Goal: Information Seeking & Learning: Learn about a topic

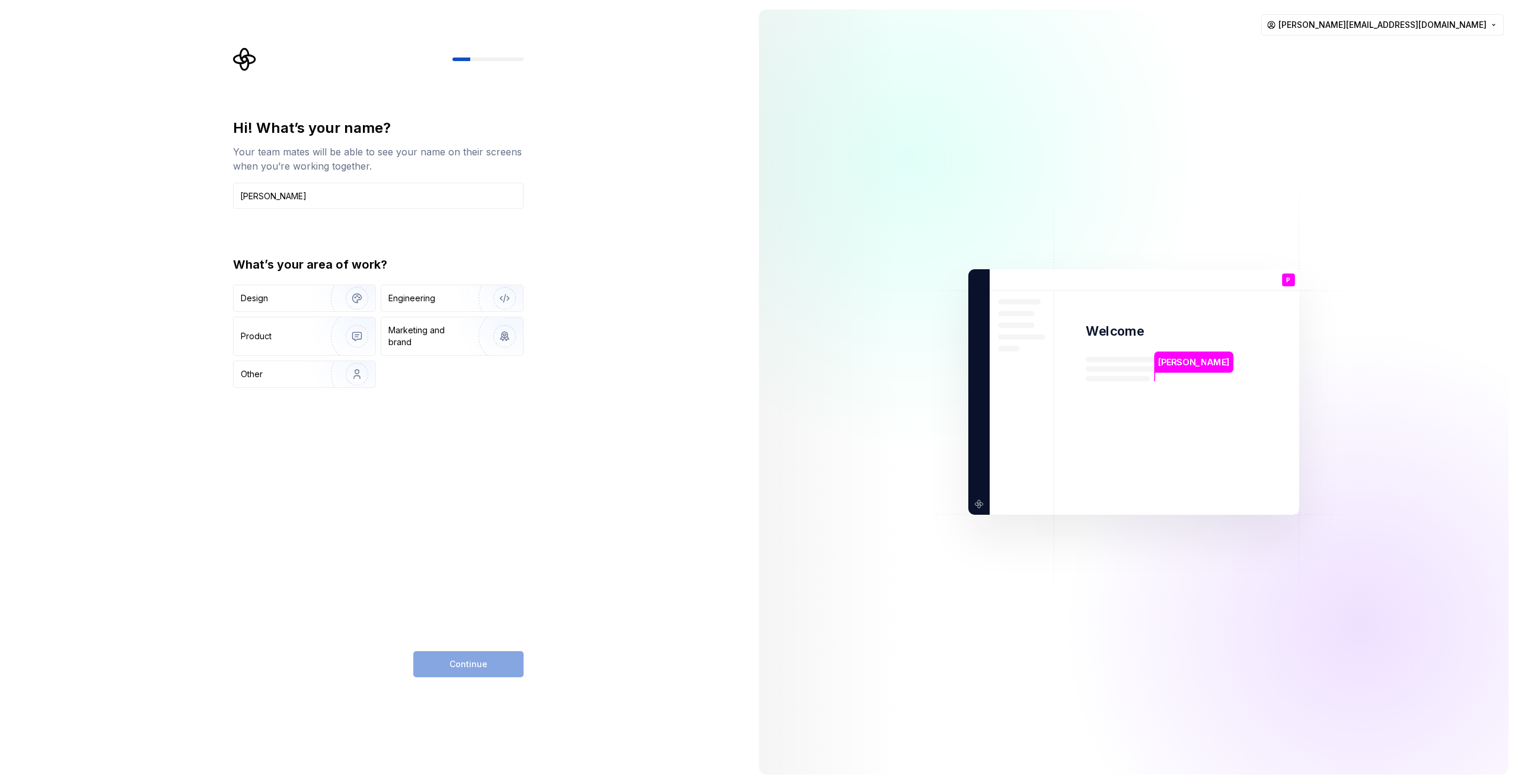
type input "[PERSON_NAME]"
click at [436, 244] on div "Hi! What’s your name? Your team mates will be able to see your name on their sc…" at bounding box center [378, 253] width 291 height 269
click at [439, 289] on div "Engineering" at bounding box center [452, 298] width 142 height 26
click at [472, 666] on span "Continue" at bounding box center [468, 664] width 38 height 12
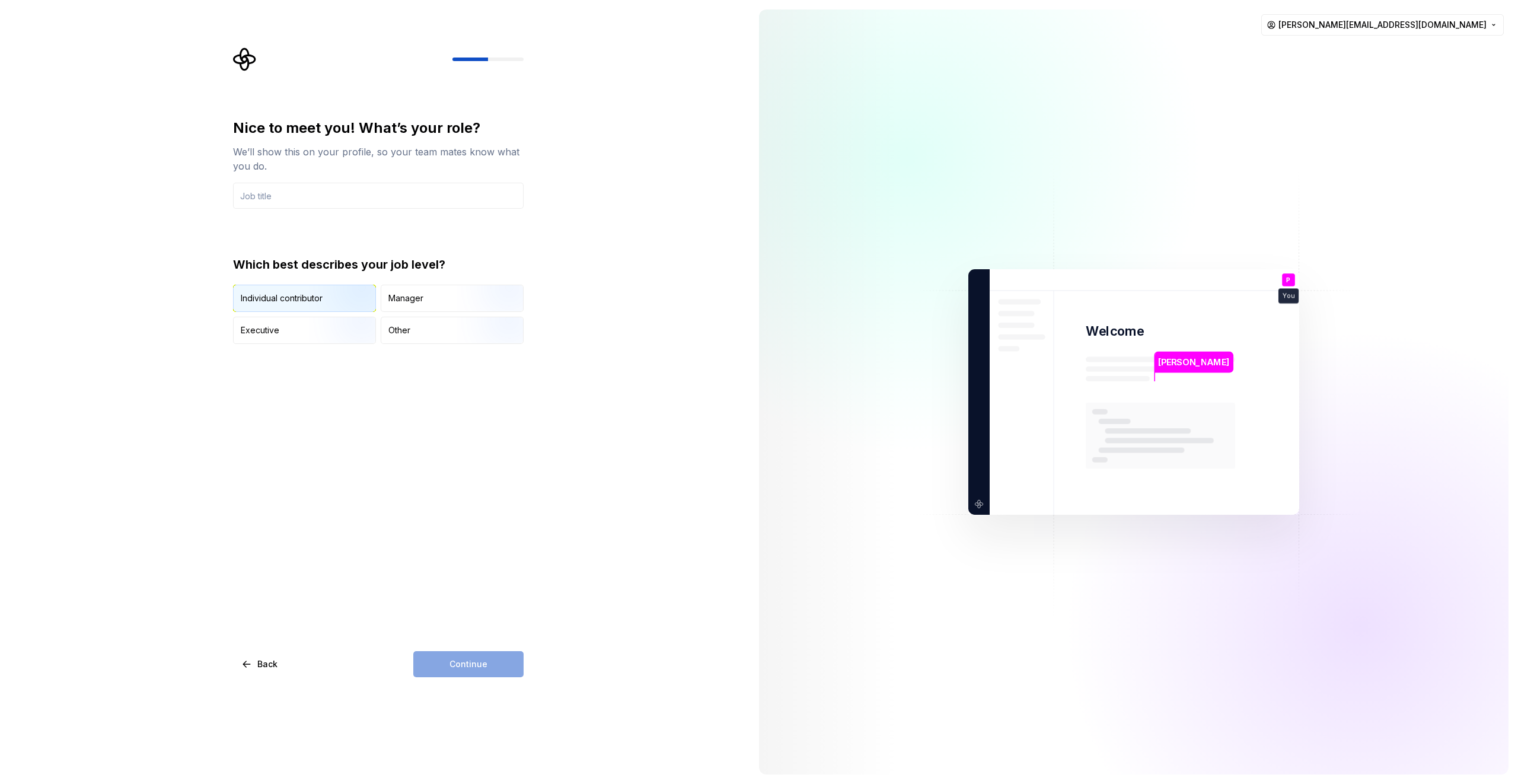
click at [318, 293] on img "button" at bounding box center [347, 313] width 76 height 80
click at [437, 192] on input "text" at bounding box center [378, 195] width 291 height 26
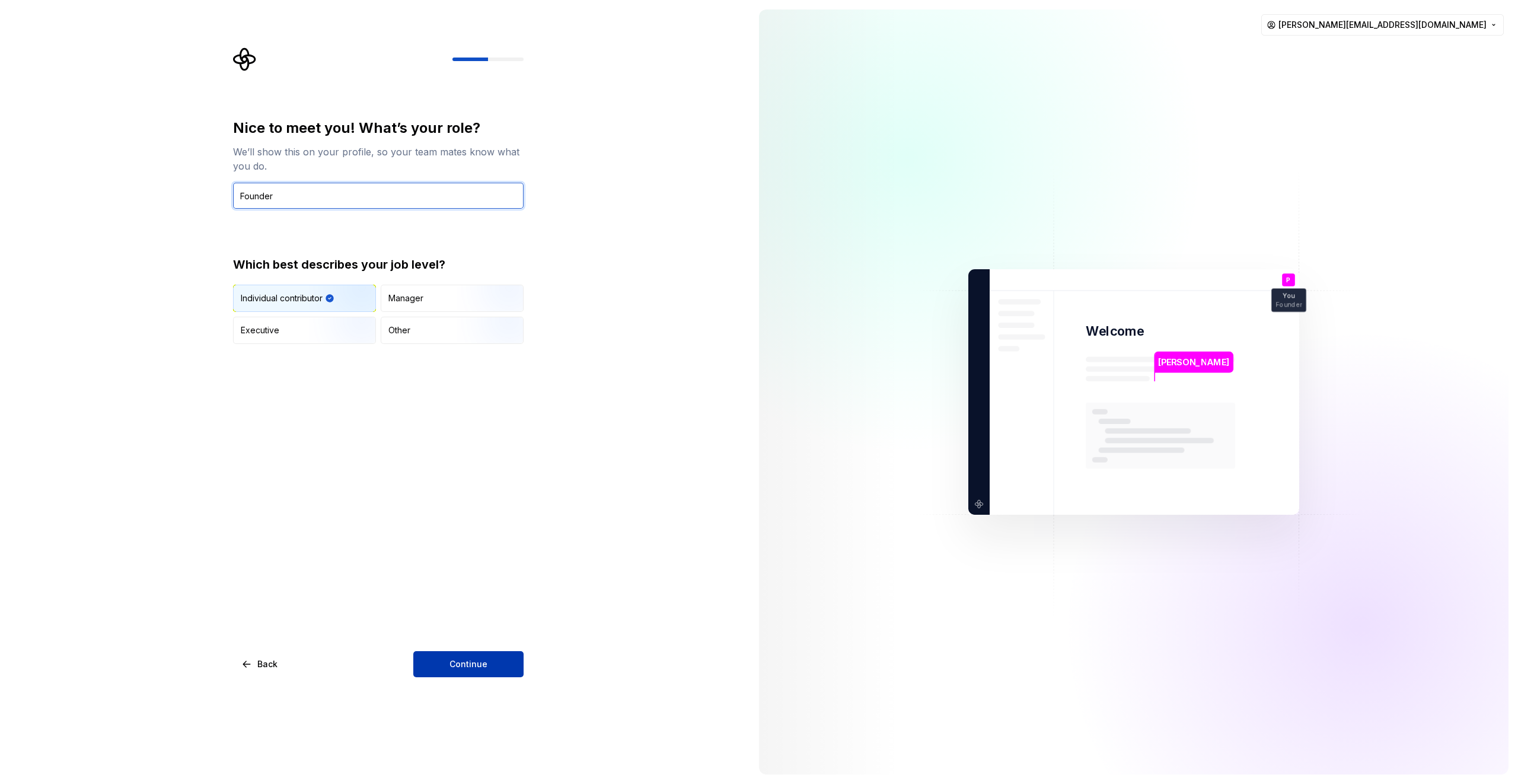
type input "Founder"
click at [505, 657] on button "Continue" at bounding box center [468, 664] width 110 height 26
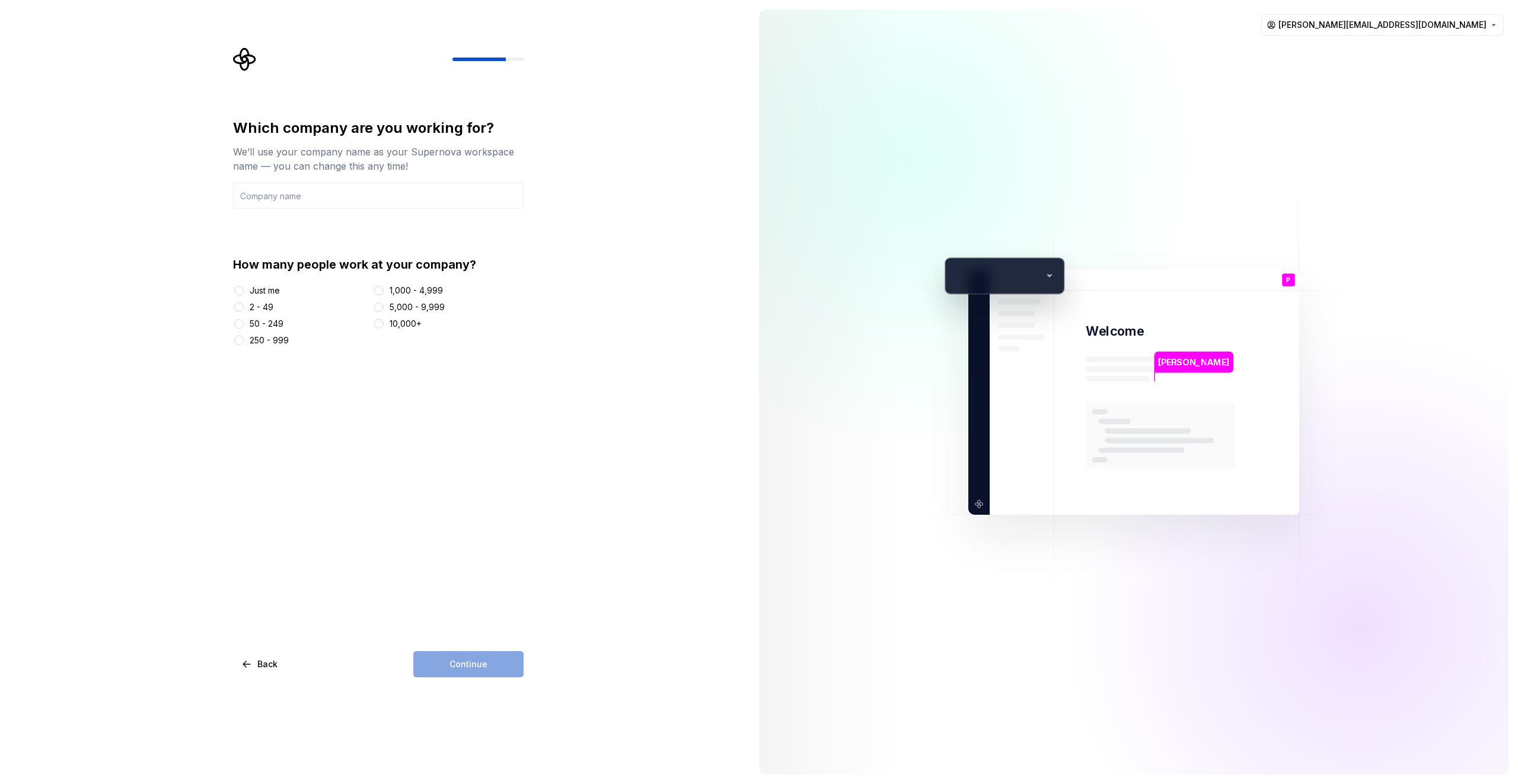
click at [260, 295] on div "Just me" at bounding box center [264, 290] width 31 height 12
click at [244, 295] on button "Just me" at bounding box center [239, 290] width 9 height 9
click at [490, 658] on div "Continue" at bounding box center [468, 664] width 110 height 26
click at [436, 210] on div "Which company are you working for? We’ll use your company name as your Supernov…" at bounding box center [378, 232] width 291 height 228
click at [440, 202] on input "text" at bounding box center [378, 195] width 291 height 26
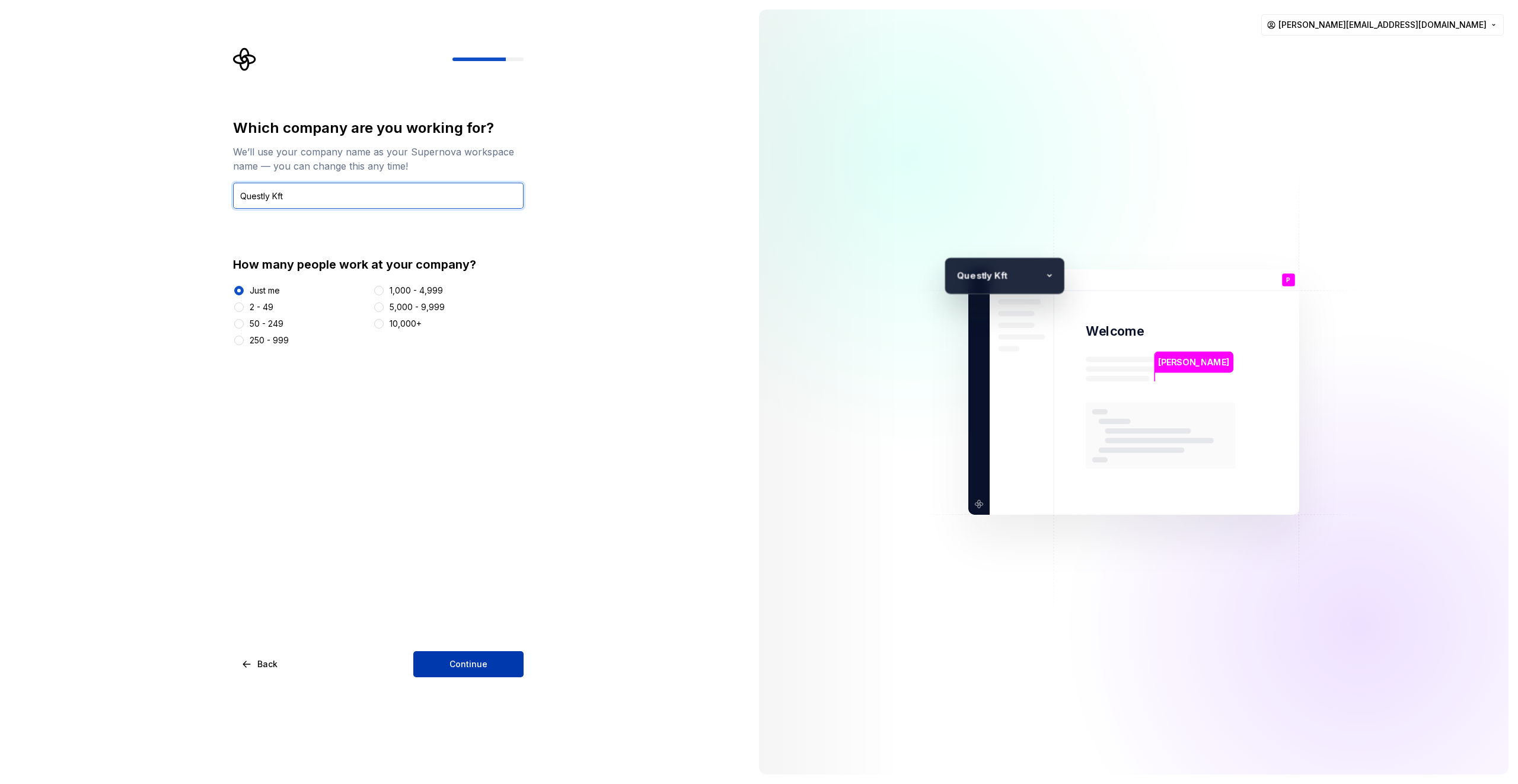
type input "Questly Kft"
click at [508, 662] on button "Continue" at bounding box center [468, 664] width 110 height 26
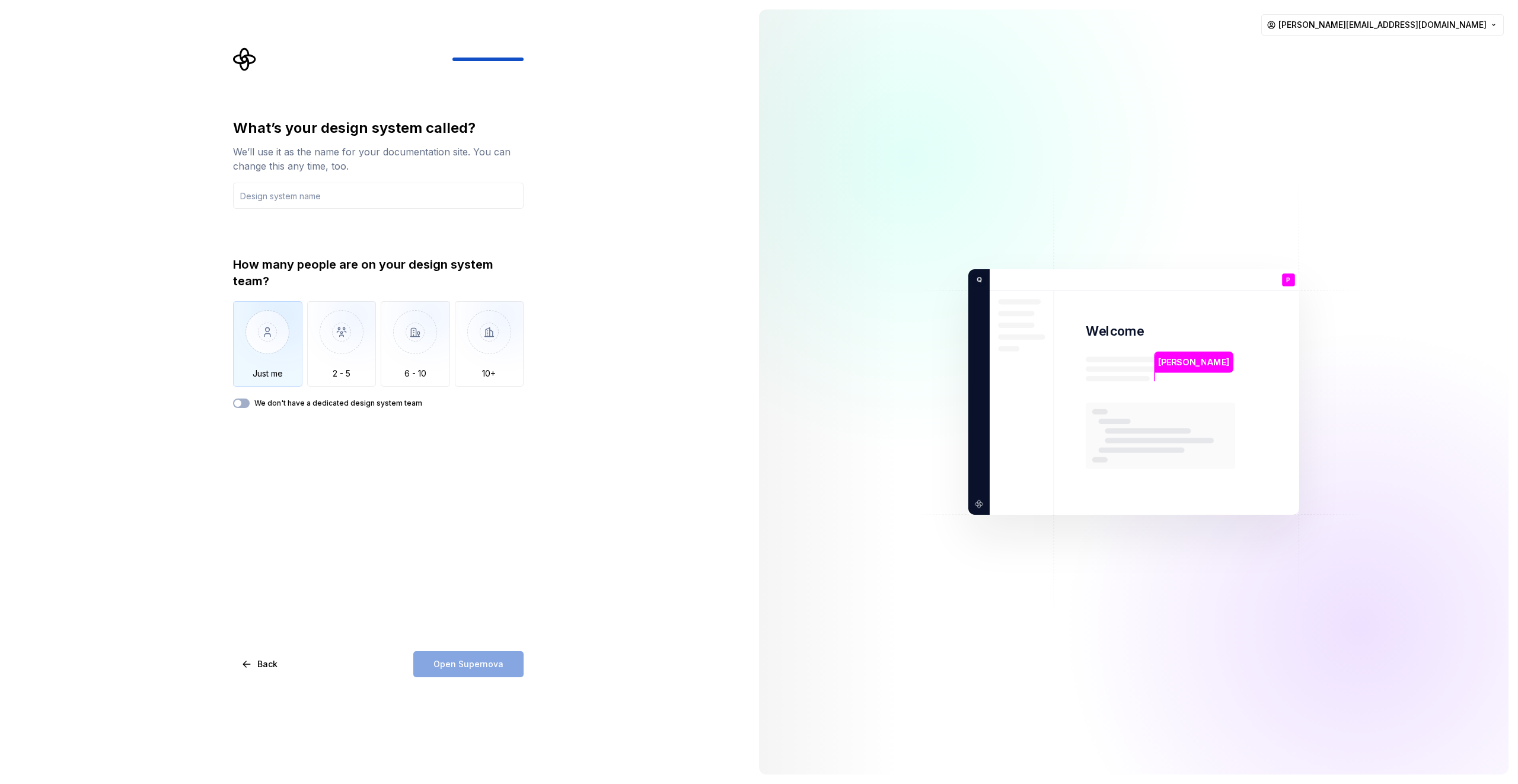
click at [291, 335] on img "button" at bounding box center [268, 341] width 70 height 80
click at [357, 204] on input "text" at bounding box center [378, 195] width 291 height 26
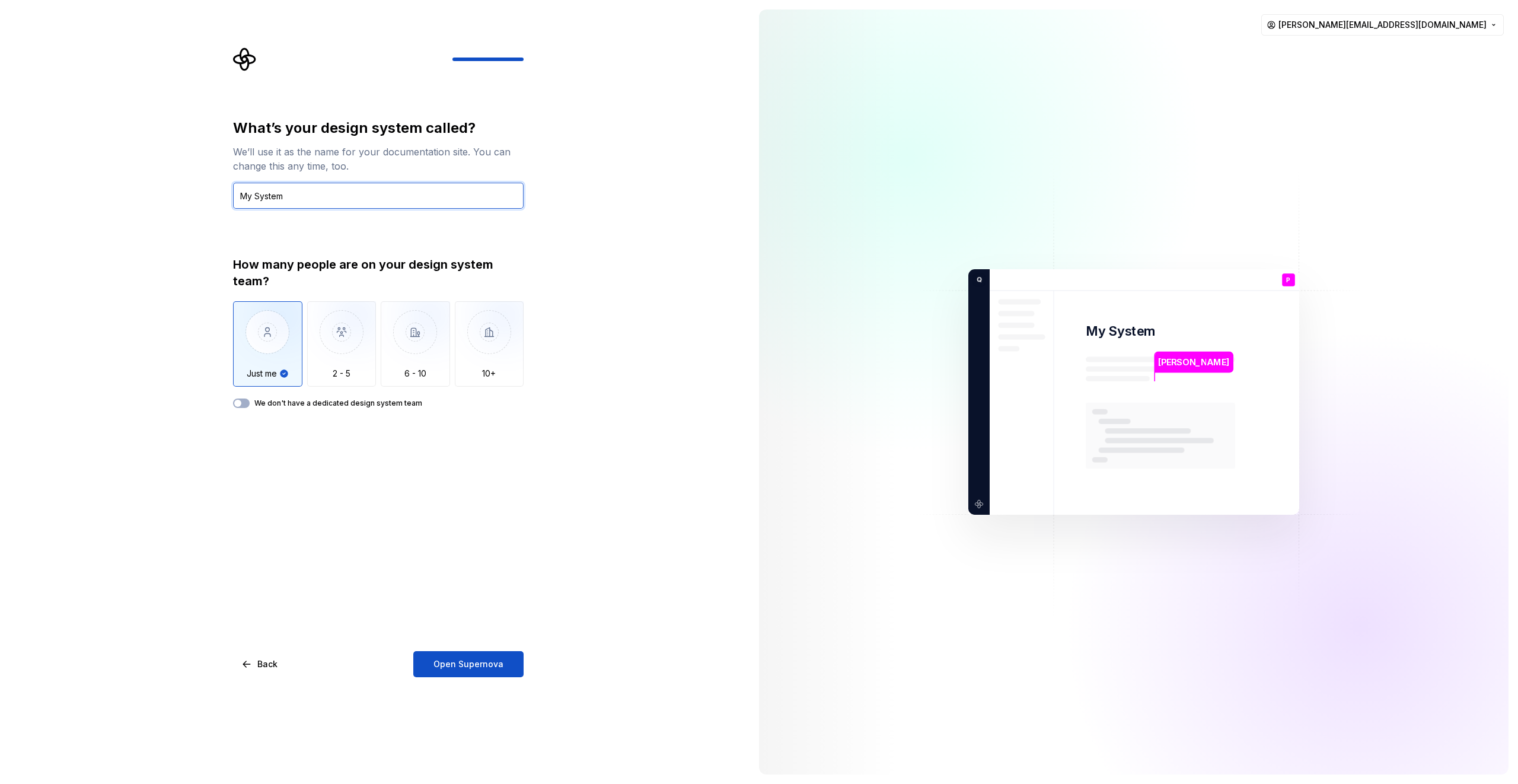
type input "My System"
click at [242, 402] on button "We don't have a dedicated design system team" at bounding box center [241, 403] width 16 height 9
click at [244, 401] on span "button" at bounding box center [245, 403] width 7 height 7
click at [504, 669] on button "Open Supernova" at bounding box center [468, 664] width 110 height 26
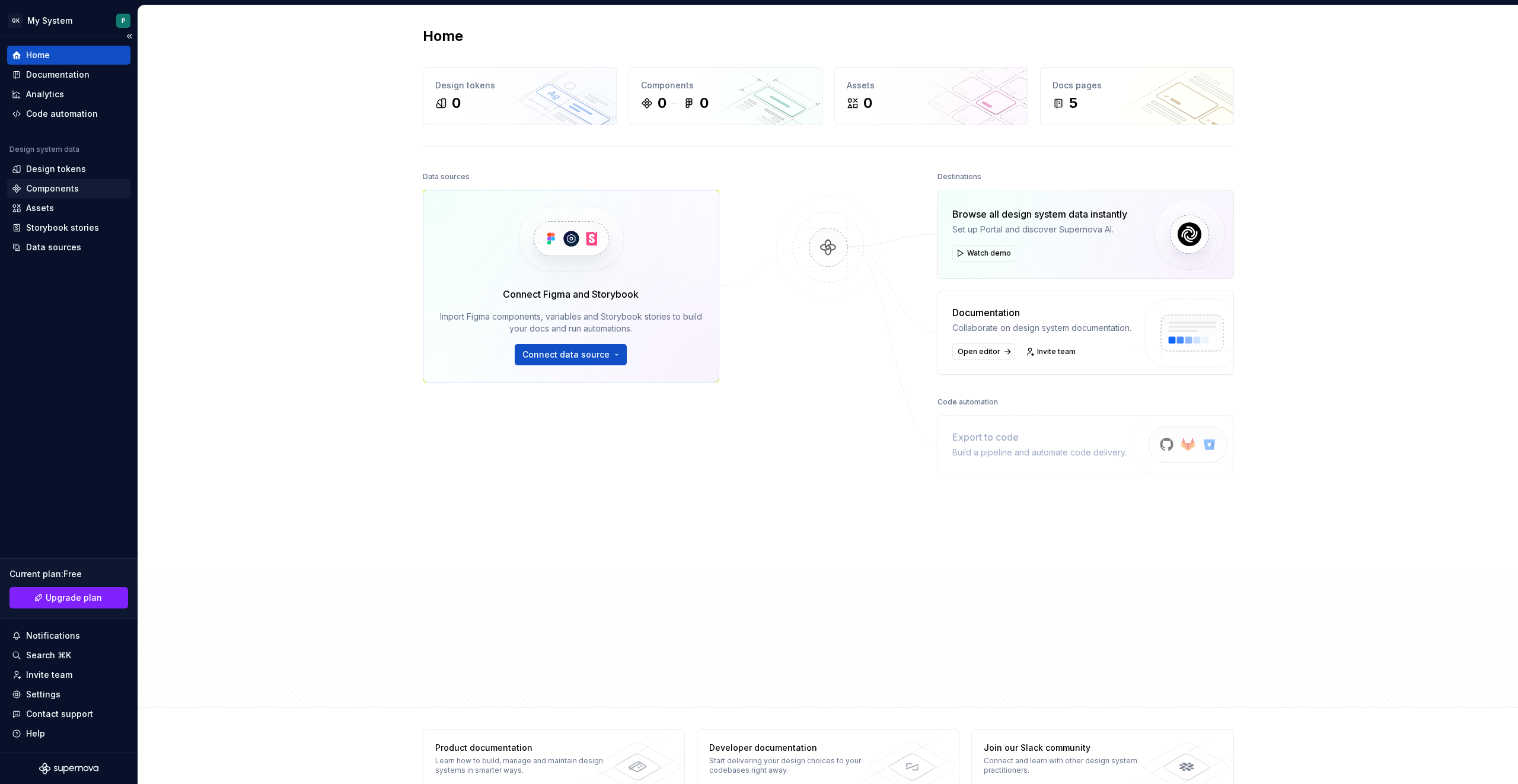
click at [82, 191] on div "Components" at bounding box center [69, 188] width 114 height 12
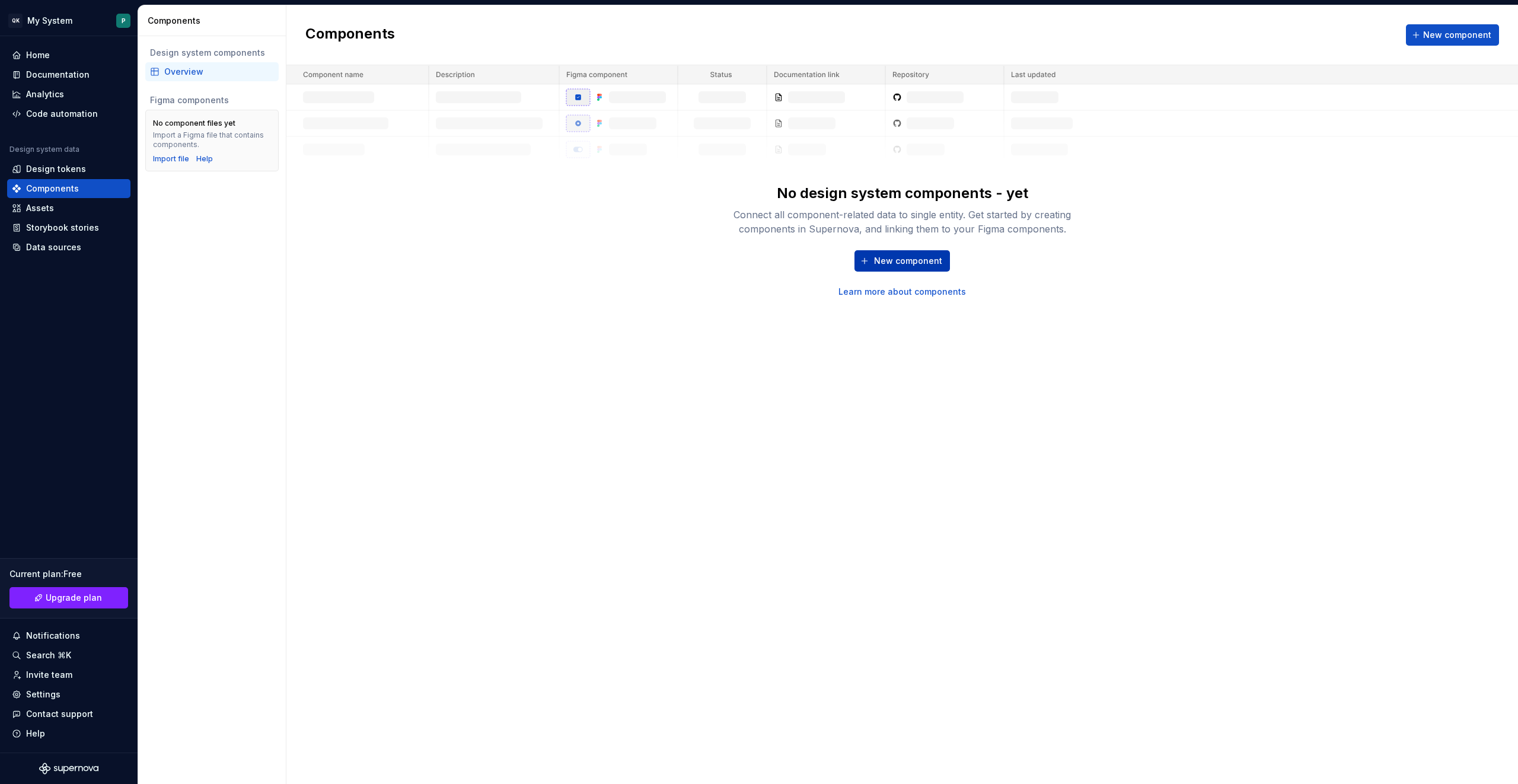
click at [912, 263] on span "New component" at bounding box center [908, 261] width 68 height 12
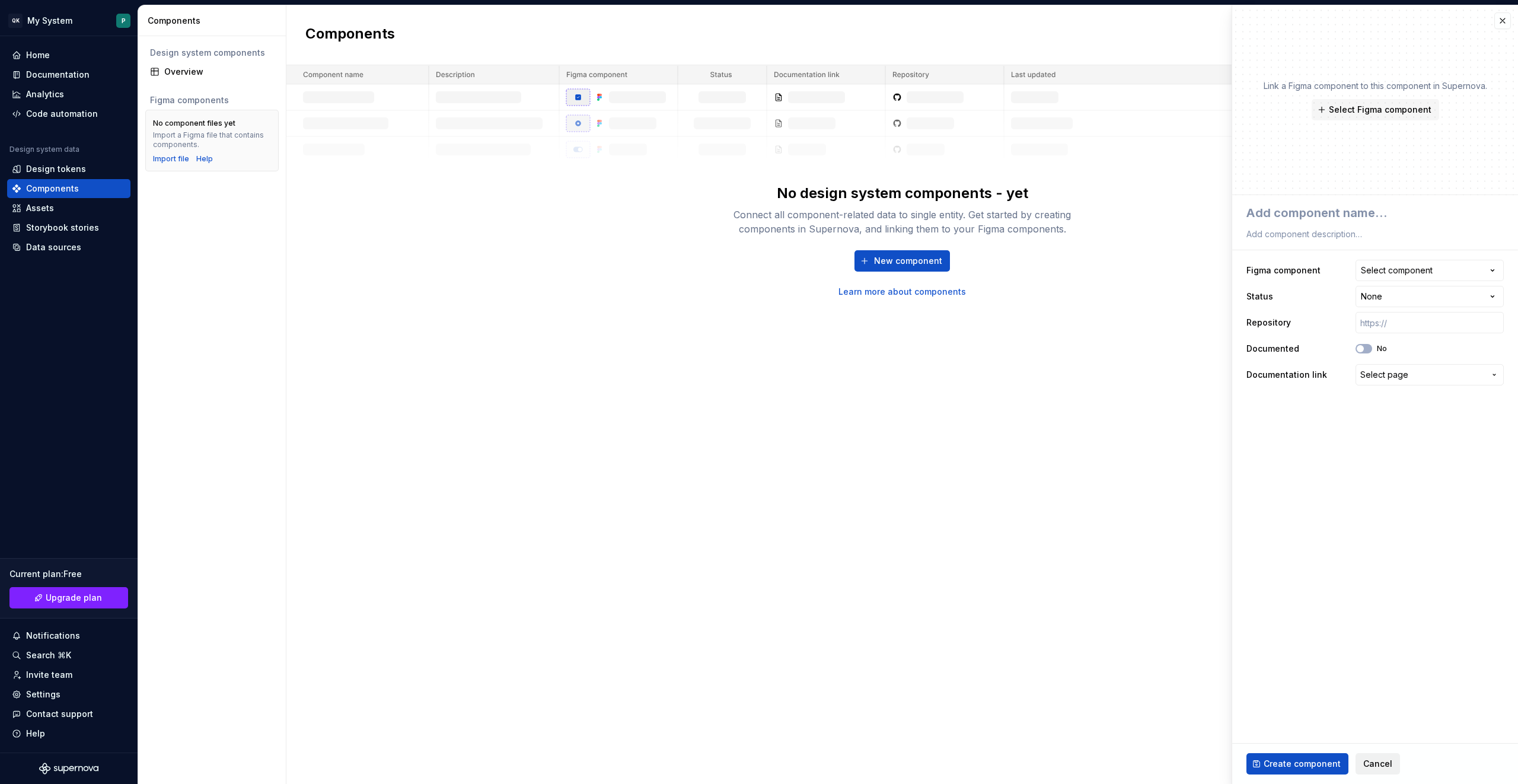
click at [1389, 760] on button "Cancel" at bounding box center [1377, 763] width 45 height 21
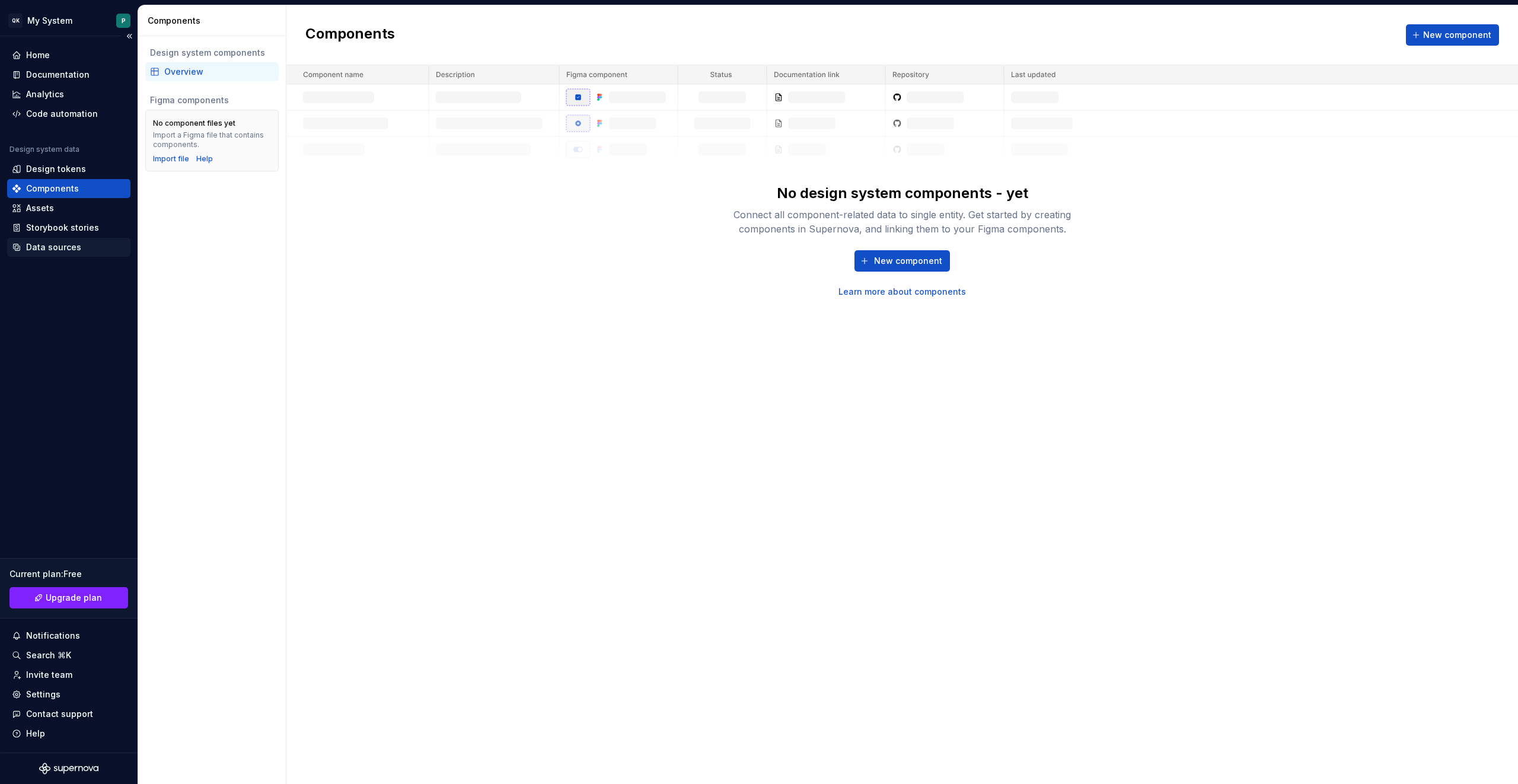
click at [80, 253] on div "Data sources" at bounding box center [69, 247] width 124 height 19
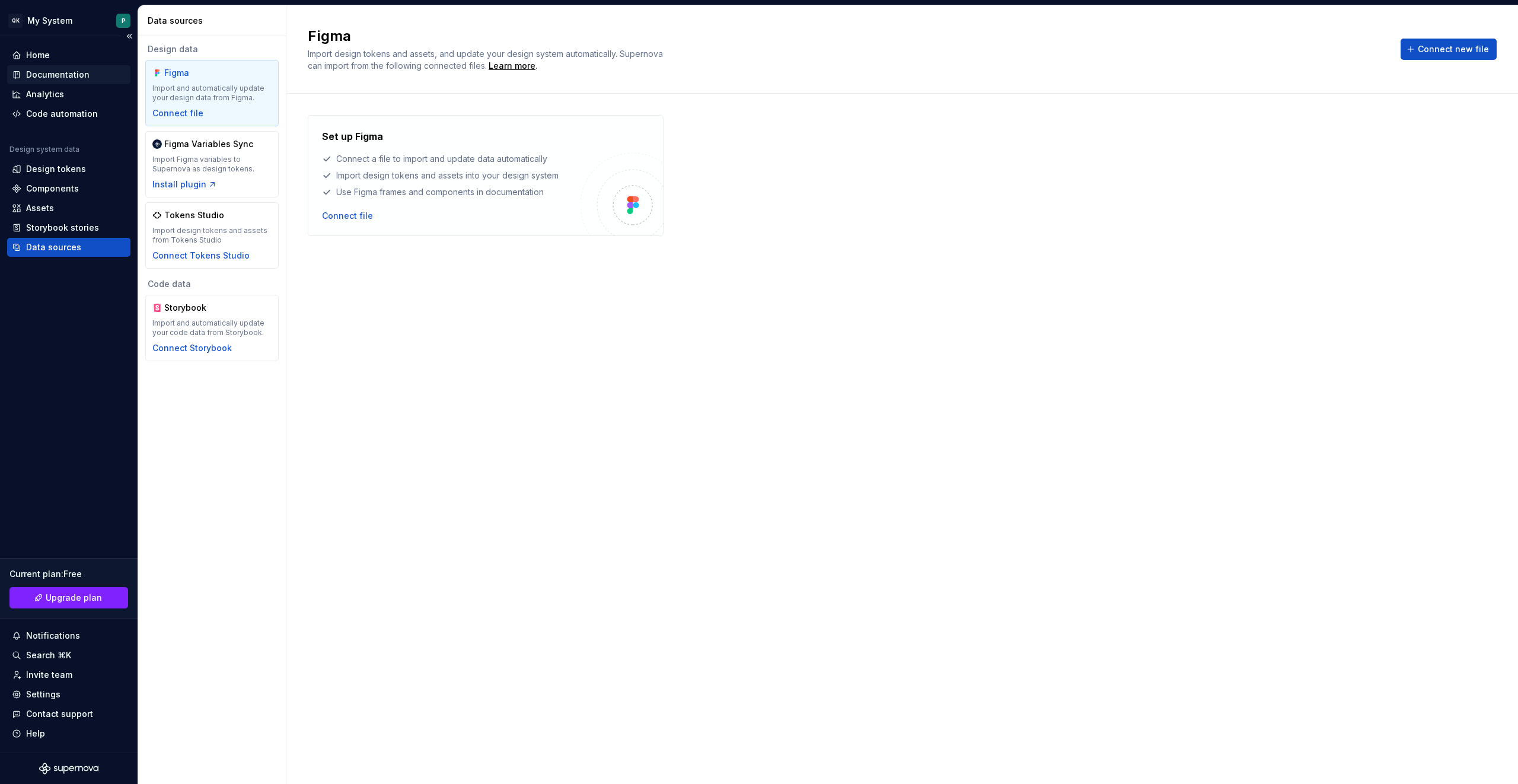
click at [69, 74] on div "Documentation" at bounding box center [58, 75] width 63 height 12
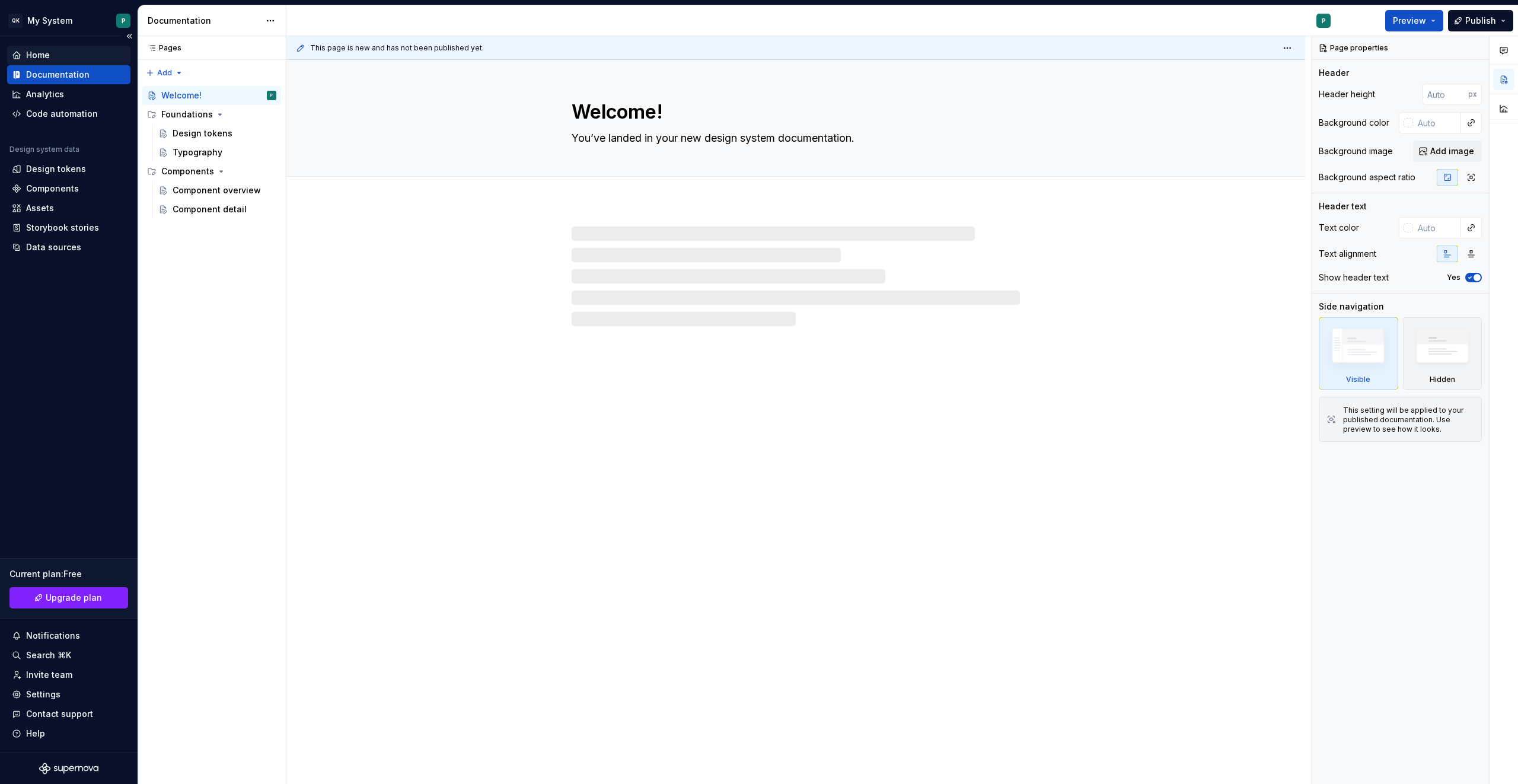
click at [61, 57] on div "Home" at bounding box center [69, 55] width 114 height 12
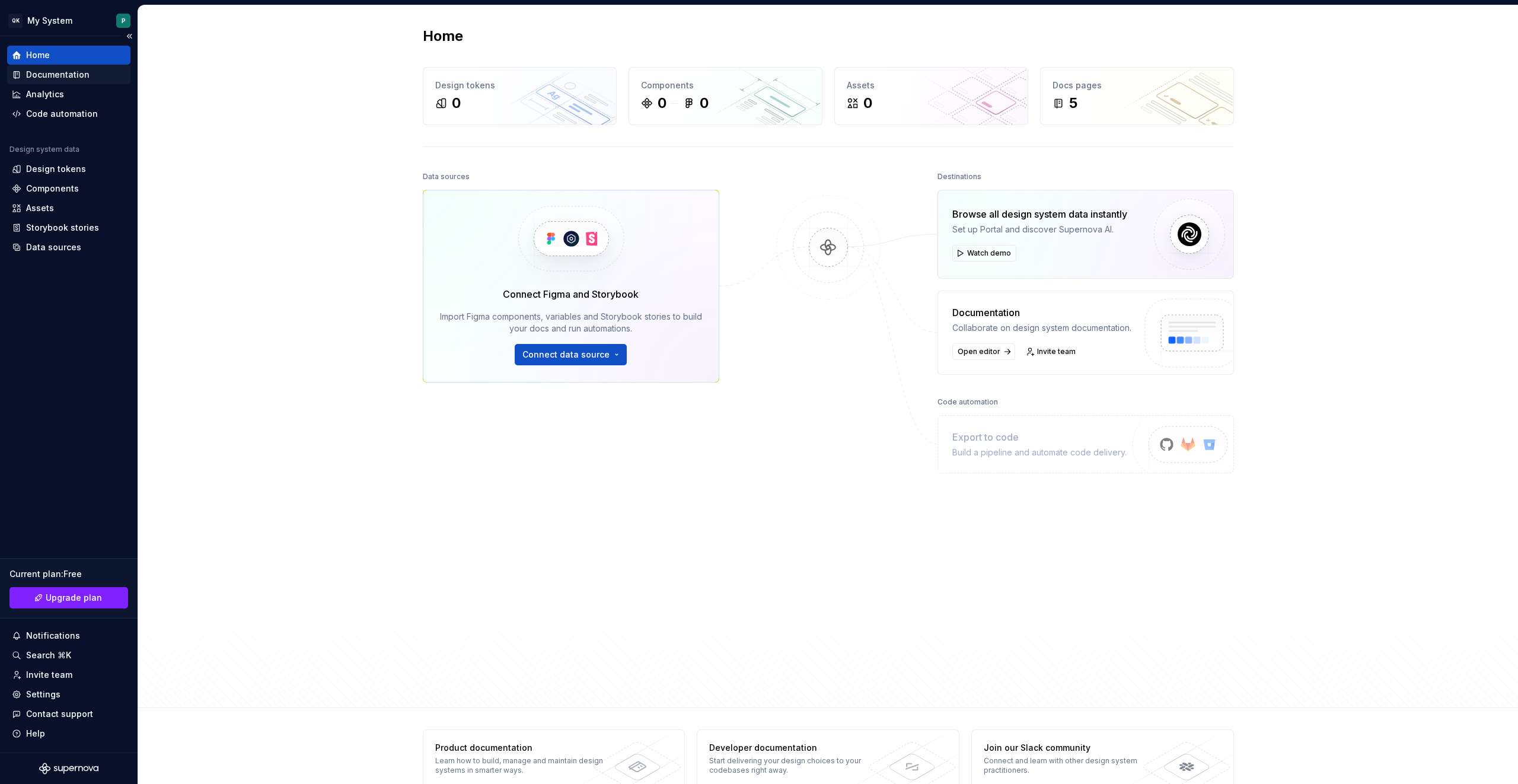
click at [63, 70] on div "Documentation" at bounding box center [58, 75] width 63 height 12
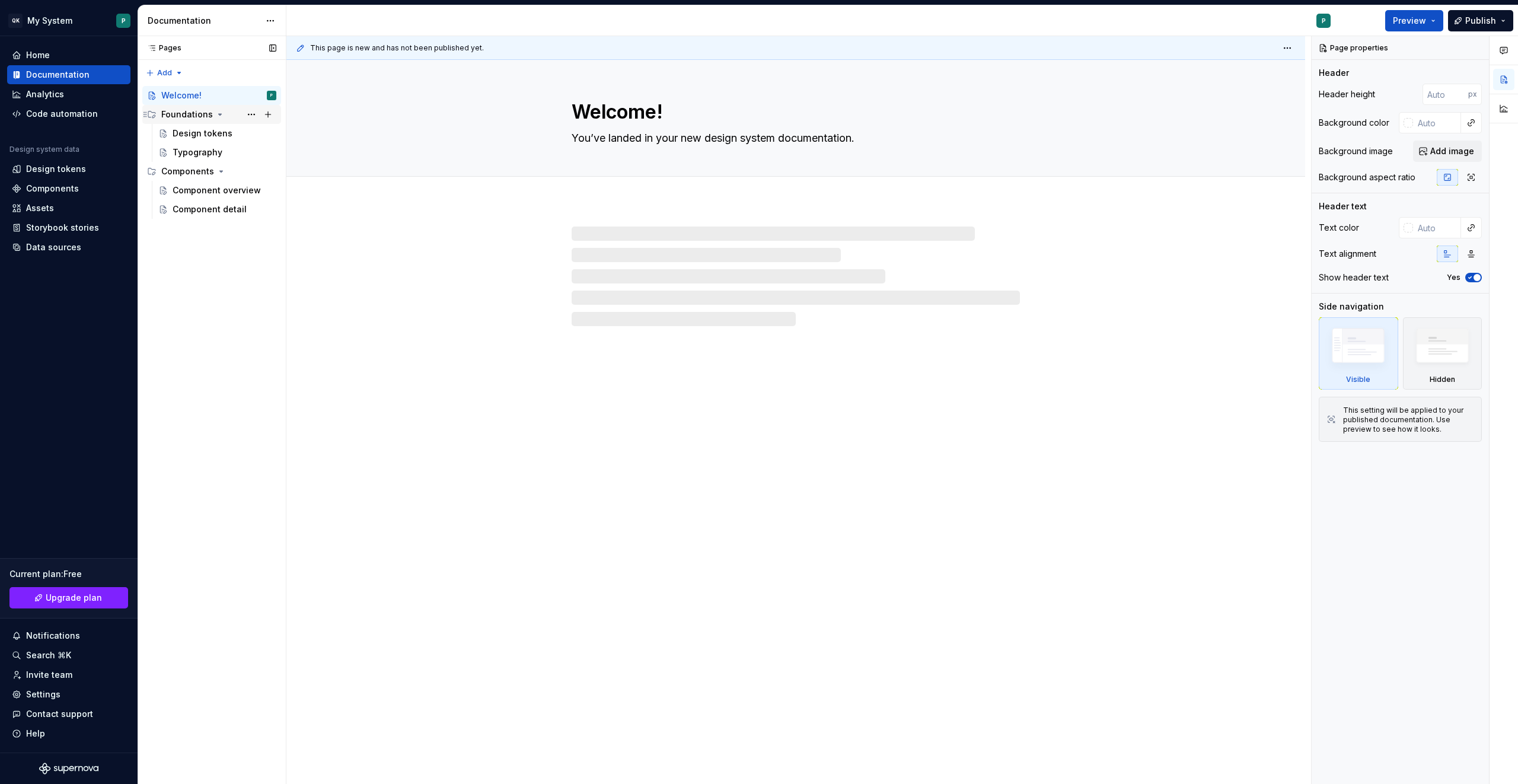
click at [207, 116] on div "Foundations" at bounding box center [187, 114] width 52 height 12
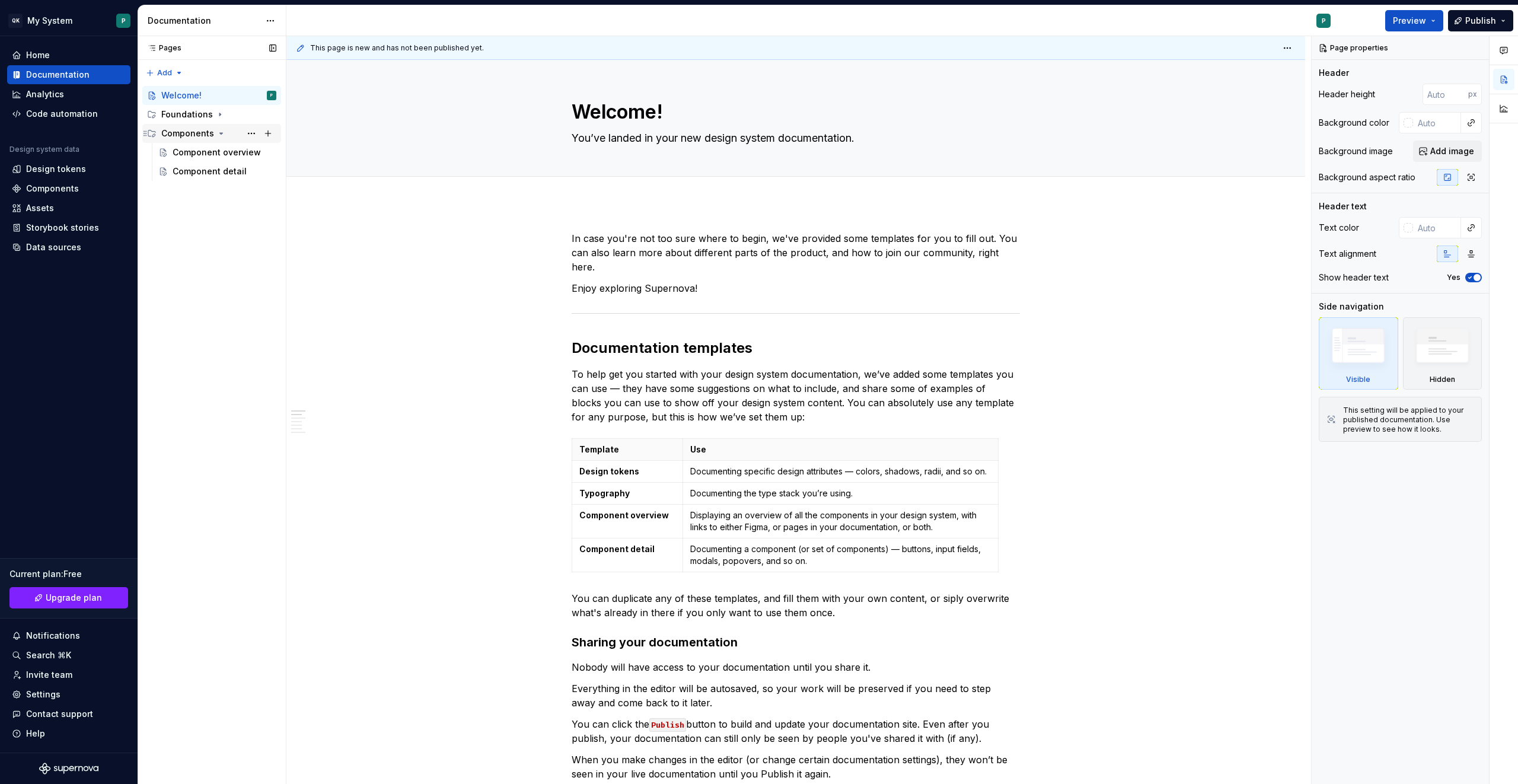
click at [206, 125] on div "Components" at bounding box center [219, 133] width 115 height 16
click at [206, 122] on div "Foundations" at bounding box center [219, 114] width 115 height 16
click at [206, 138] on div "Design tokens" at bounding box center [202, 133] width 60 height 12
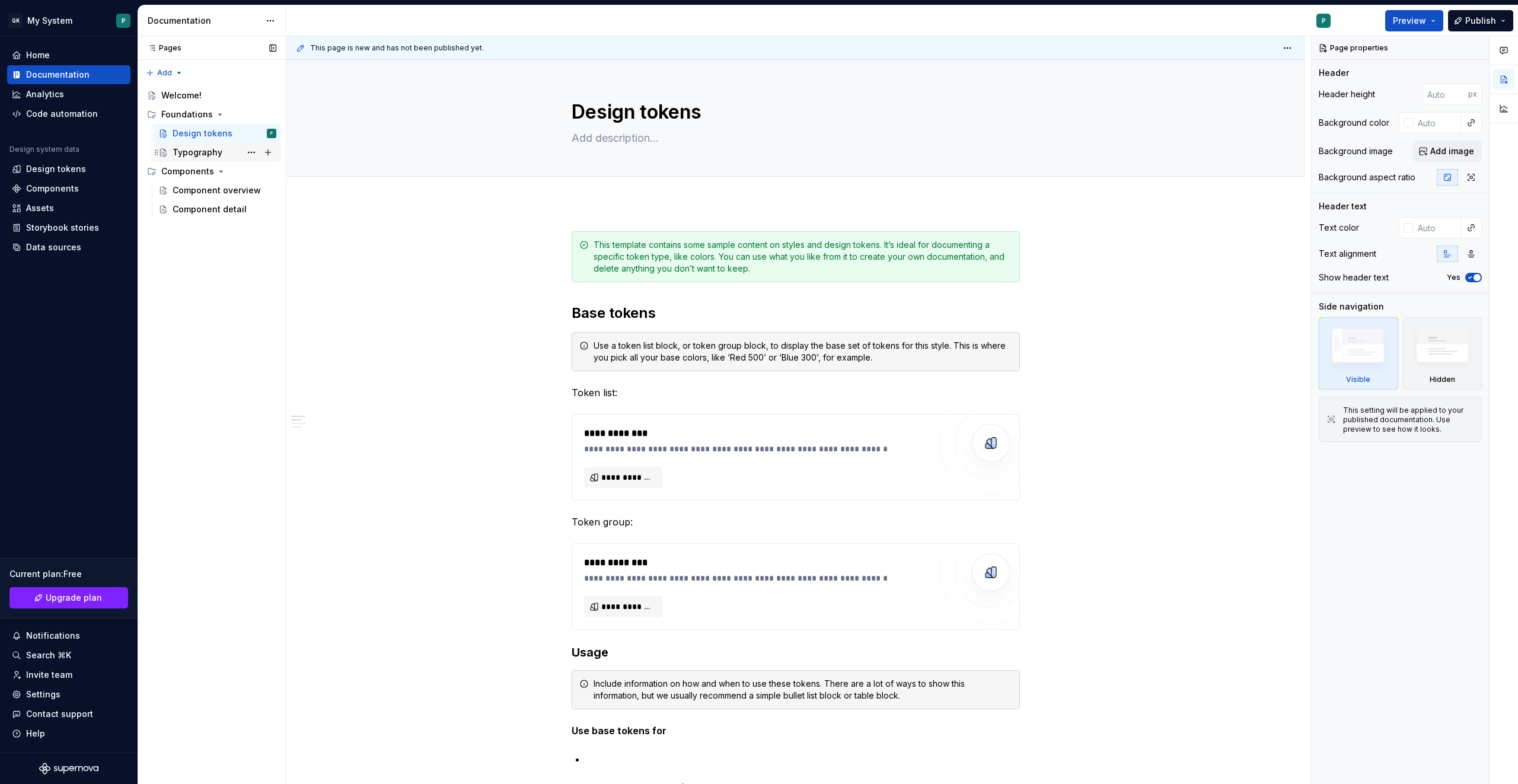
click at [206, 146] on div "Typography" at bounding box center [224, 152] width 104 height 16
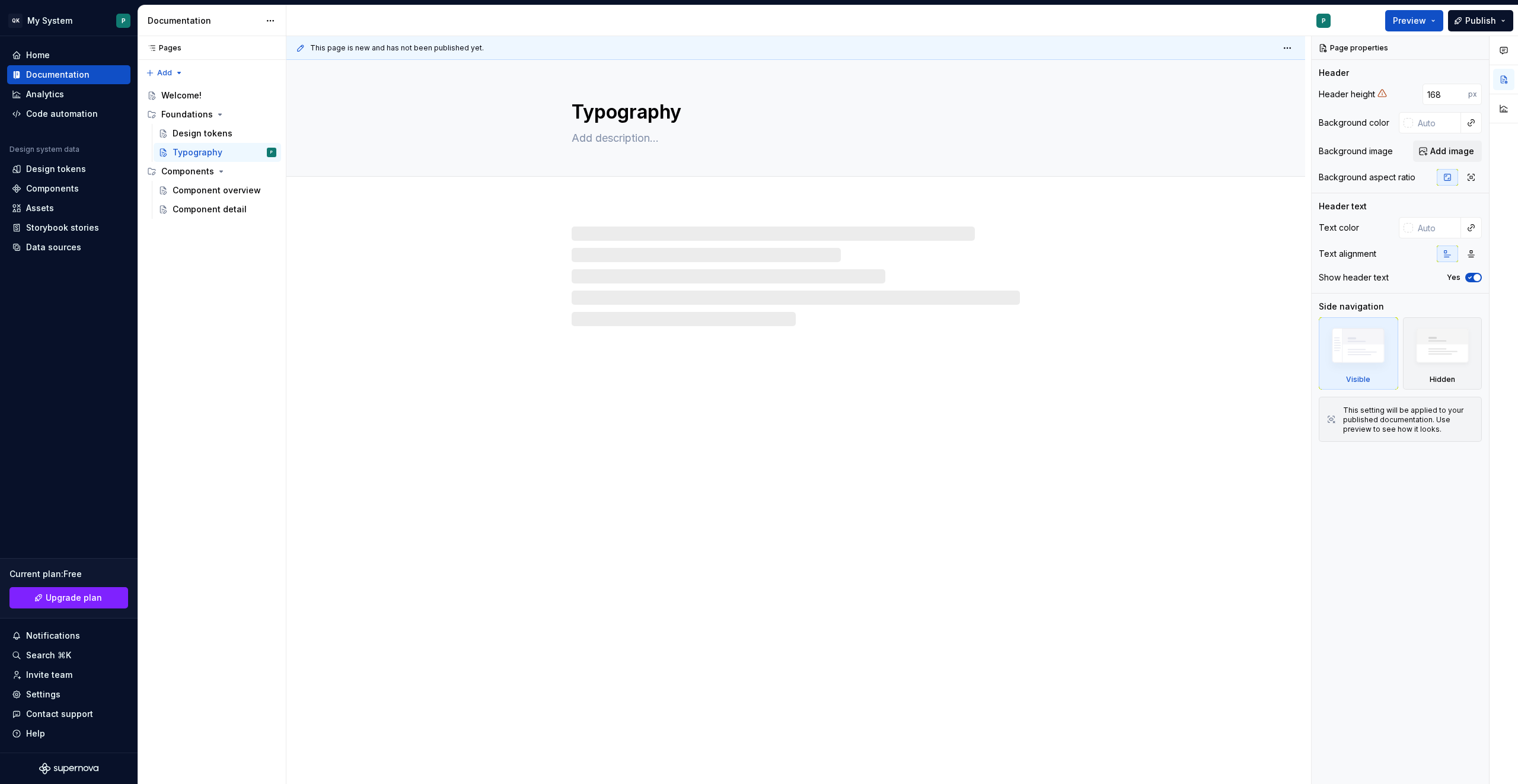
type textarea "*"
